Goal: Task Accomplishment & Management: Manage account settings

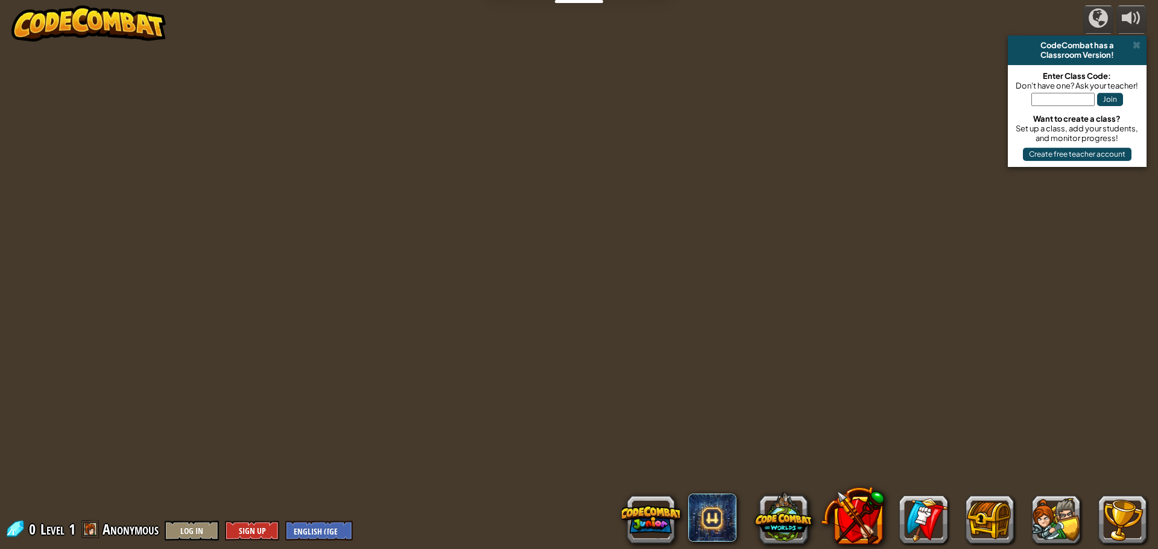
click at [54, 21] on img at bounding box center [88, 23] width 154 height 36
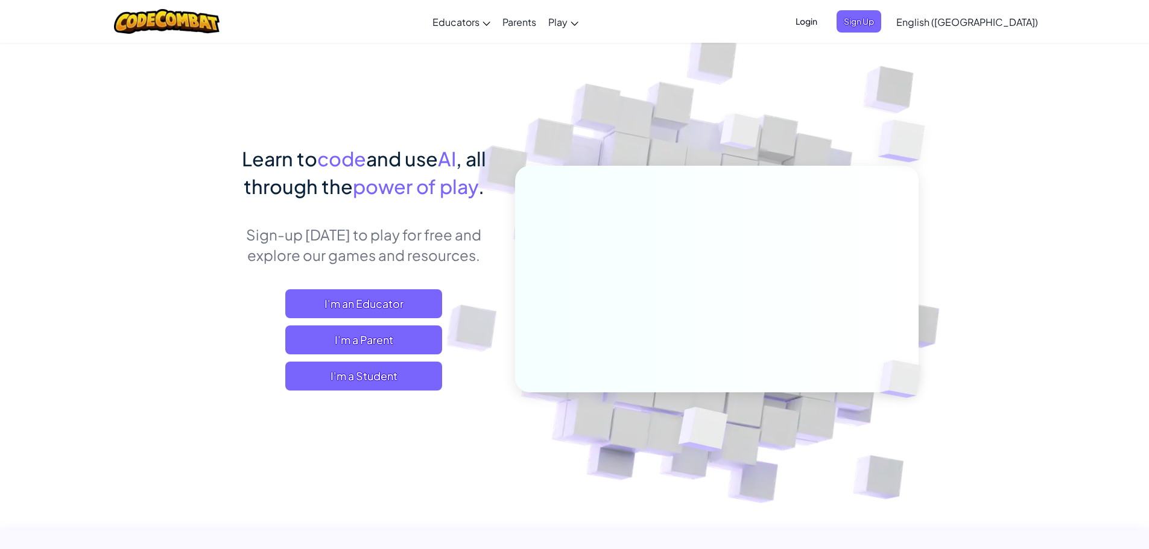
click at [824, 25] on span "Login" at bounding box center [806, 21] width 36 height 22
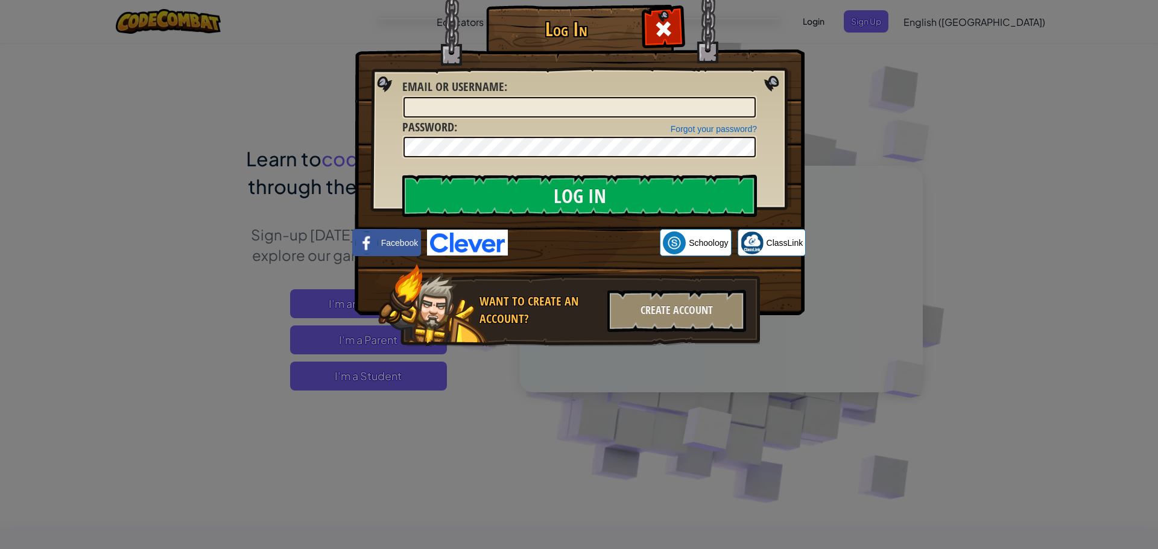
click at [561, 227] on img at bounding box center [580, 139] width 450 height 351
